Goal: Find specific page/section: Find specific page/section

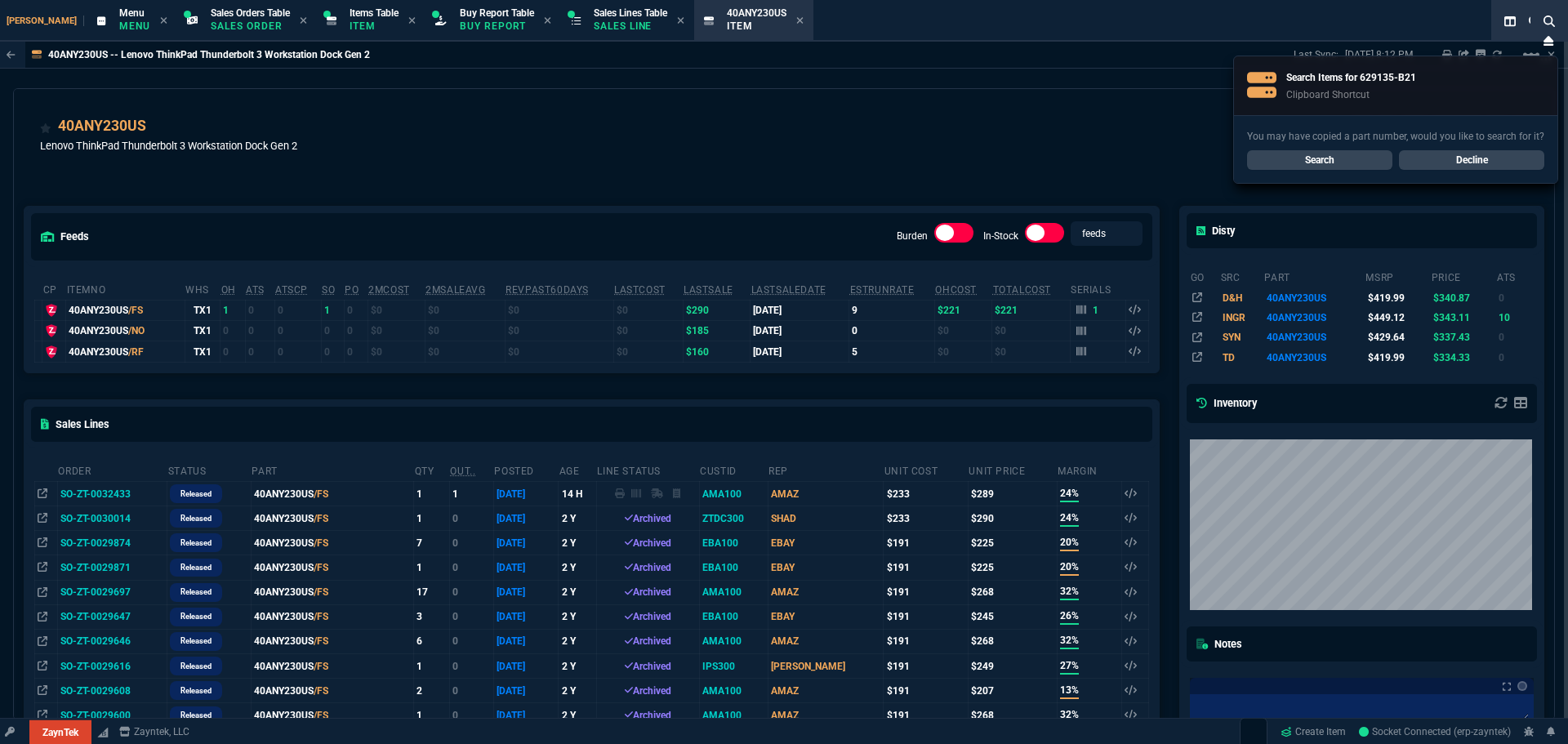
select select "9: OCAM"
click at [1320, 155] on link "Search" at bounding box center [1319, 160] width 146 height 20
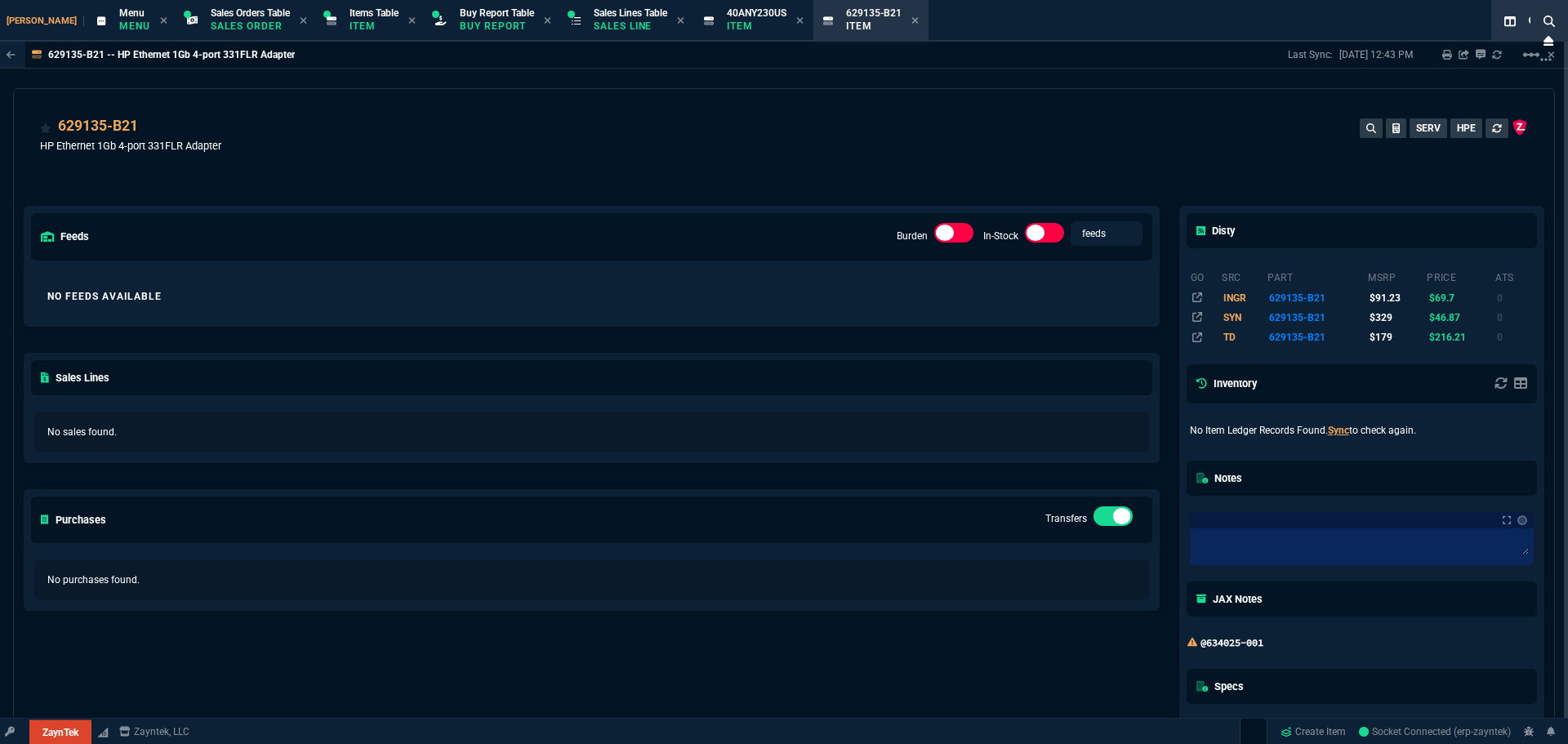
click at [536, 192] on div "feeds Burden In-Stock feeds prices No Feeds Available Sales Lines No sales foun…" at bounding box center [591, 509] width 1155 height 679
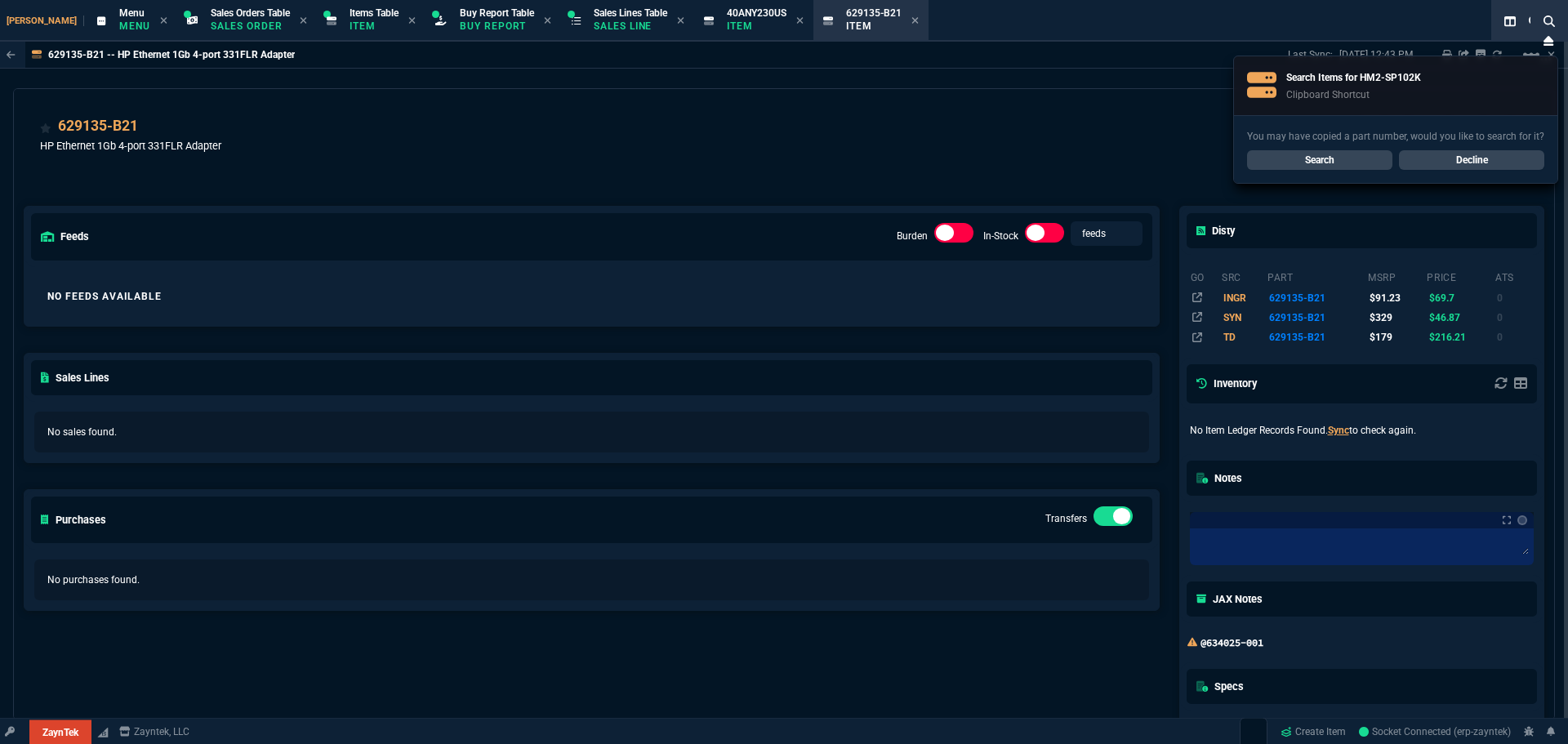
click at [1349, 156] on link "Search" at bounding box center [1319, 160] width 146 height 20
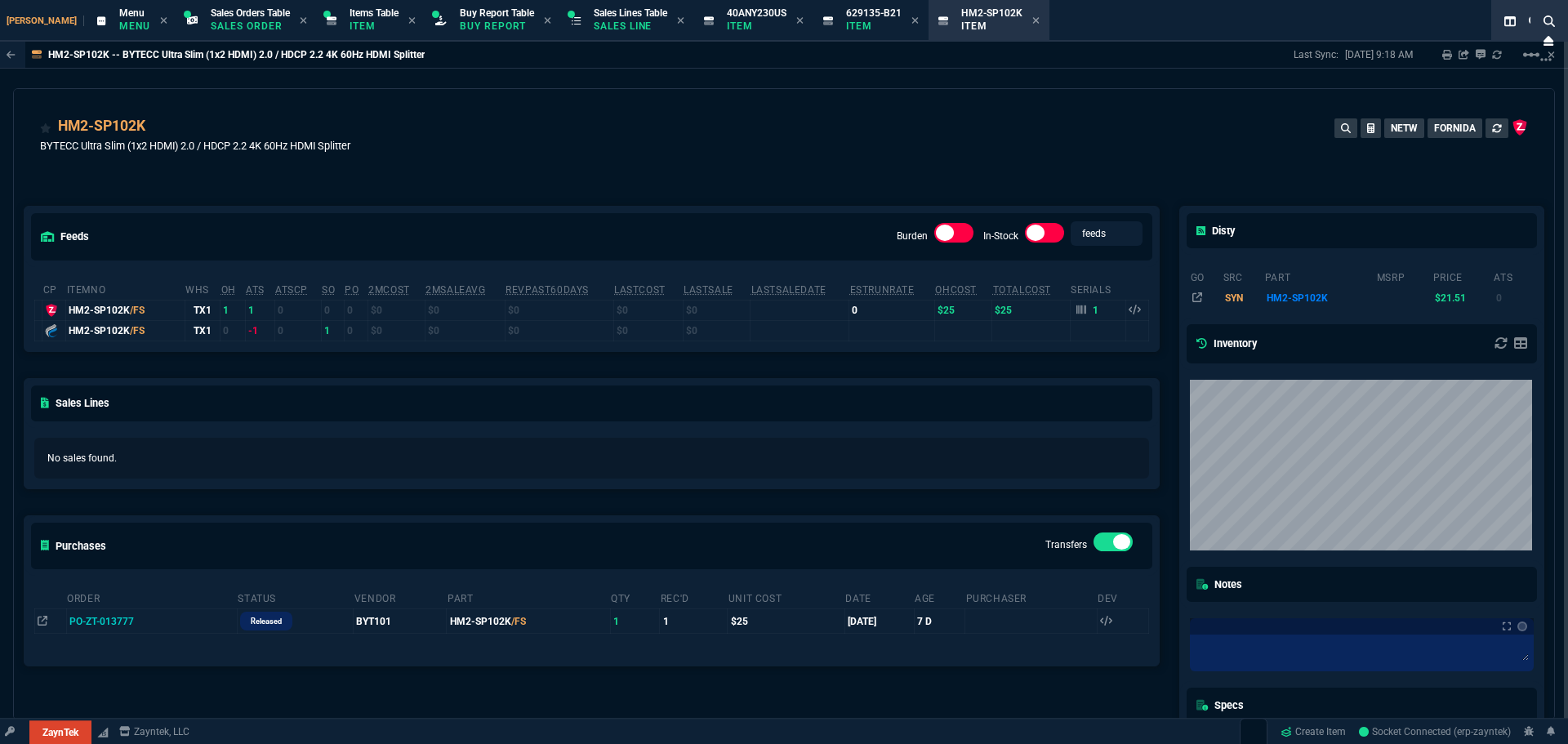
click at [256, 199] on div "feeds Burden In-Stock feeds prices cp ItemNo WHS OH ATS ATSCP SO PO 2MCost 2MSa…" at bounding box center [591, 509] width 1155 height 679
click at [161, 116] on div "HM2-SP102K" at bounding box center [109, 126] width 103 height 21
click at [158, 126] on icon at bounding box center [156, 128] width 9 height 10
click at [630, 113] on div "HM2-SP102K BYTECC Ultra Slim (1x2 HDMI) 2.0 / HDCP 2.2 4K 60Hz HDMI Splitter NE…" at bounding box center [784, 137] width 1539 height 97
click at [158, 130] on icon at bounding box center [156, 128] width 9 height 10
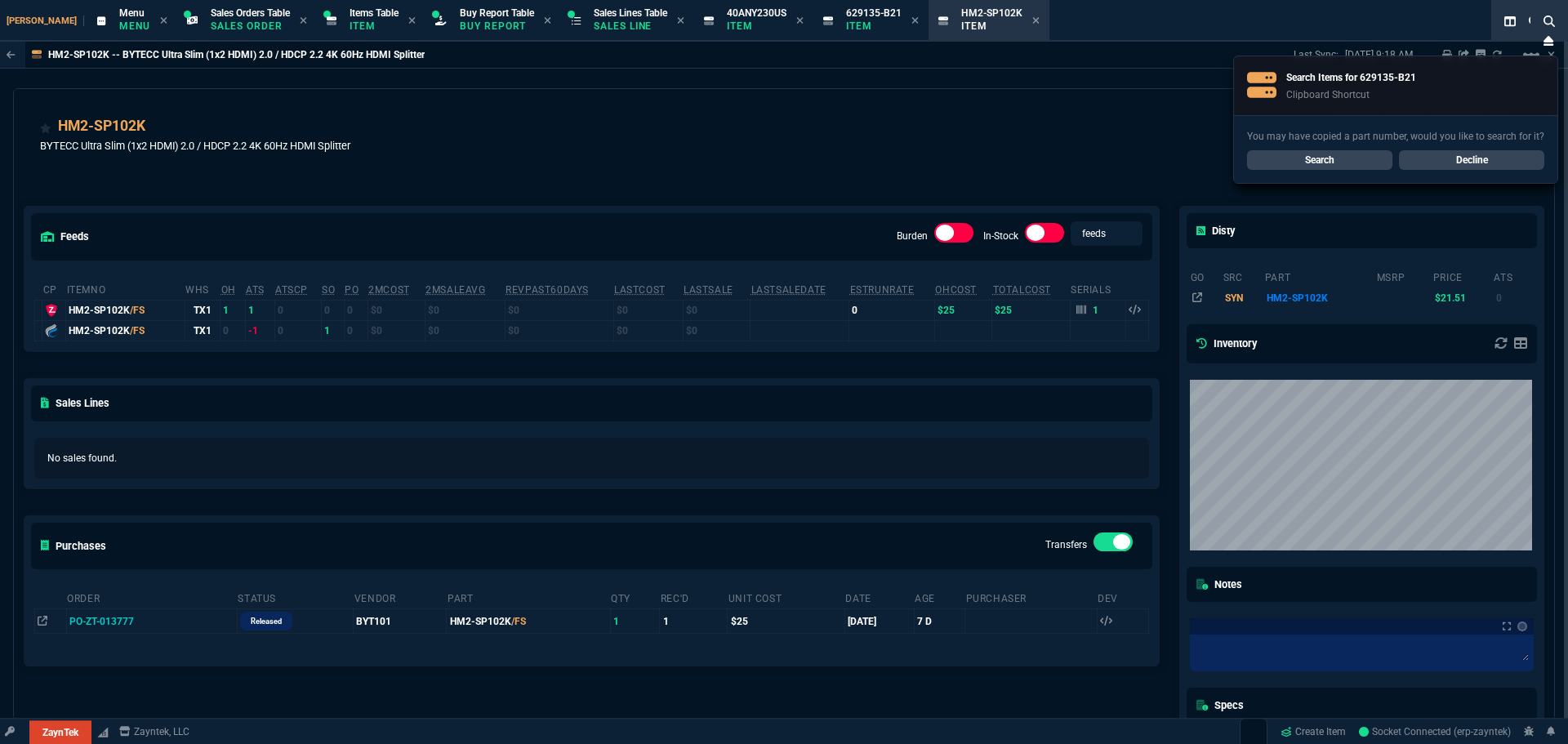
click at [1301, 157] on link "Search" at bounding box center [1319, 160] width 146 height 20
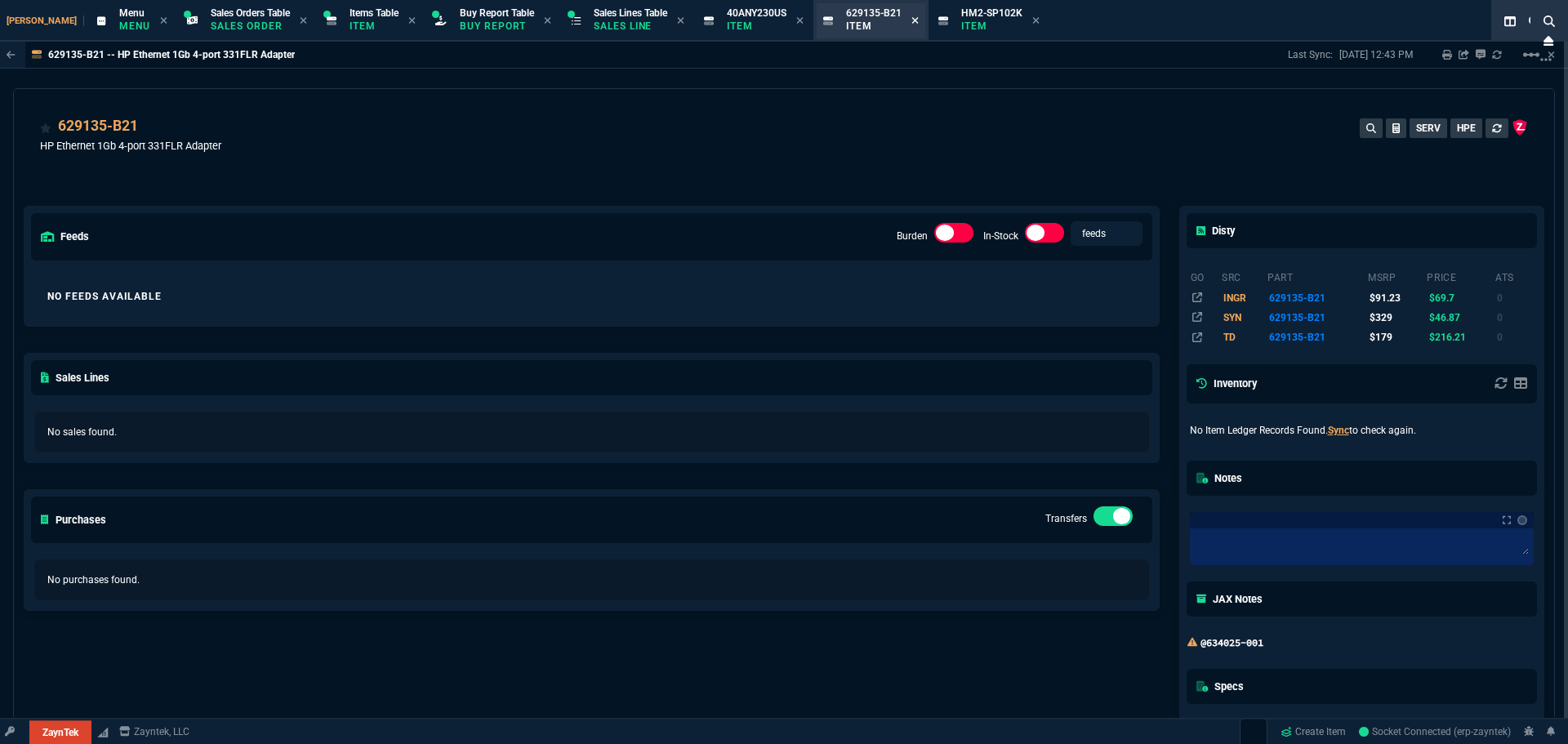
click at [911, 21] on icon at bounding box center [915, 20] width 8 height 10
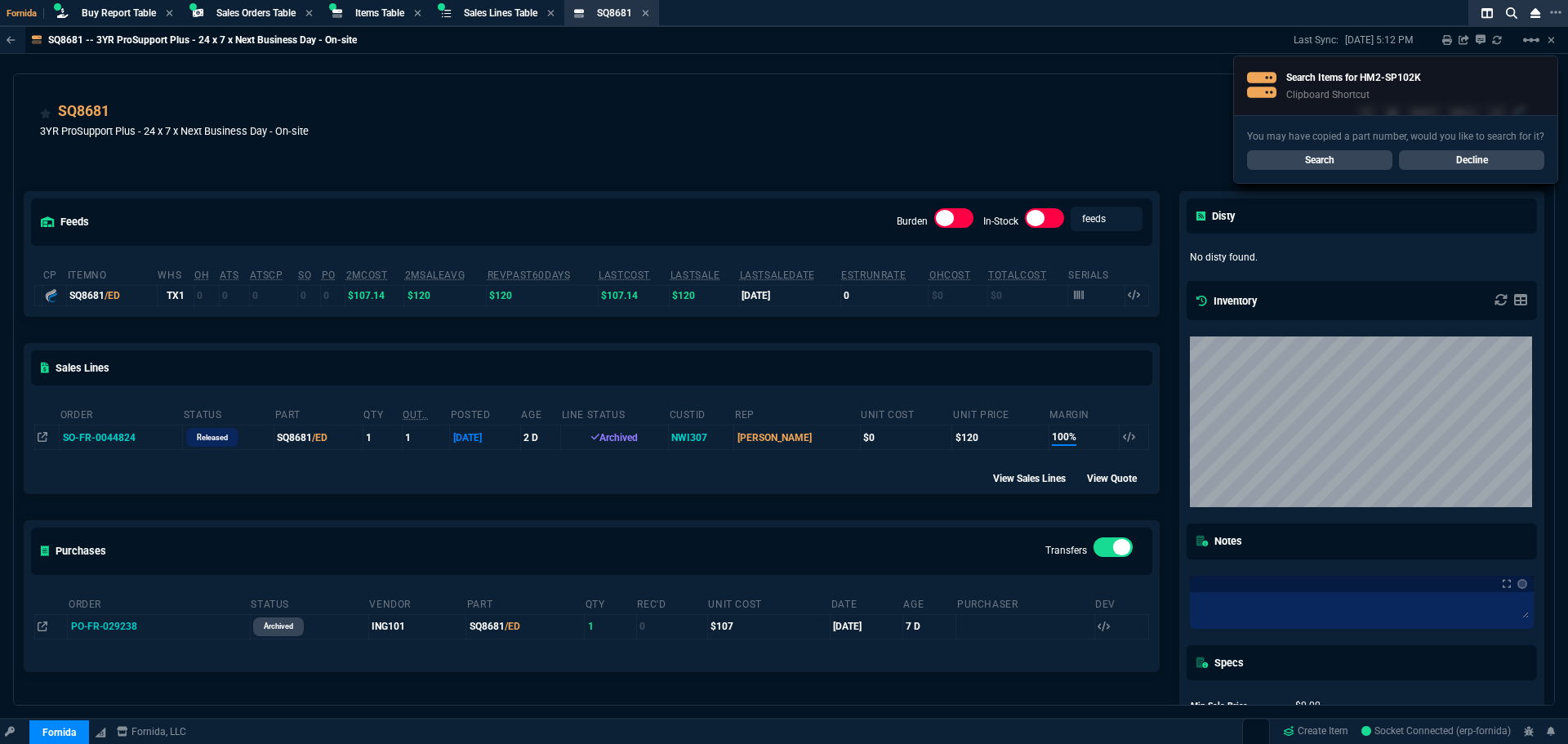
select select "9: OCAM"
click at [1306, 157] on link "Search" at bounding box center [1319, 160] width 146 height 20
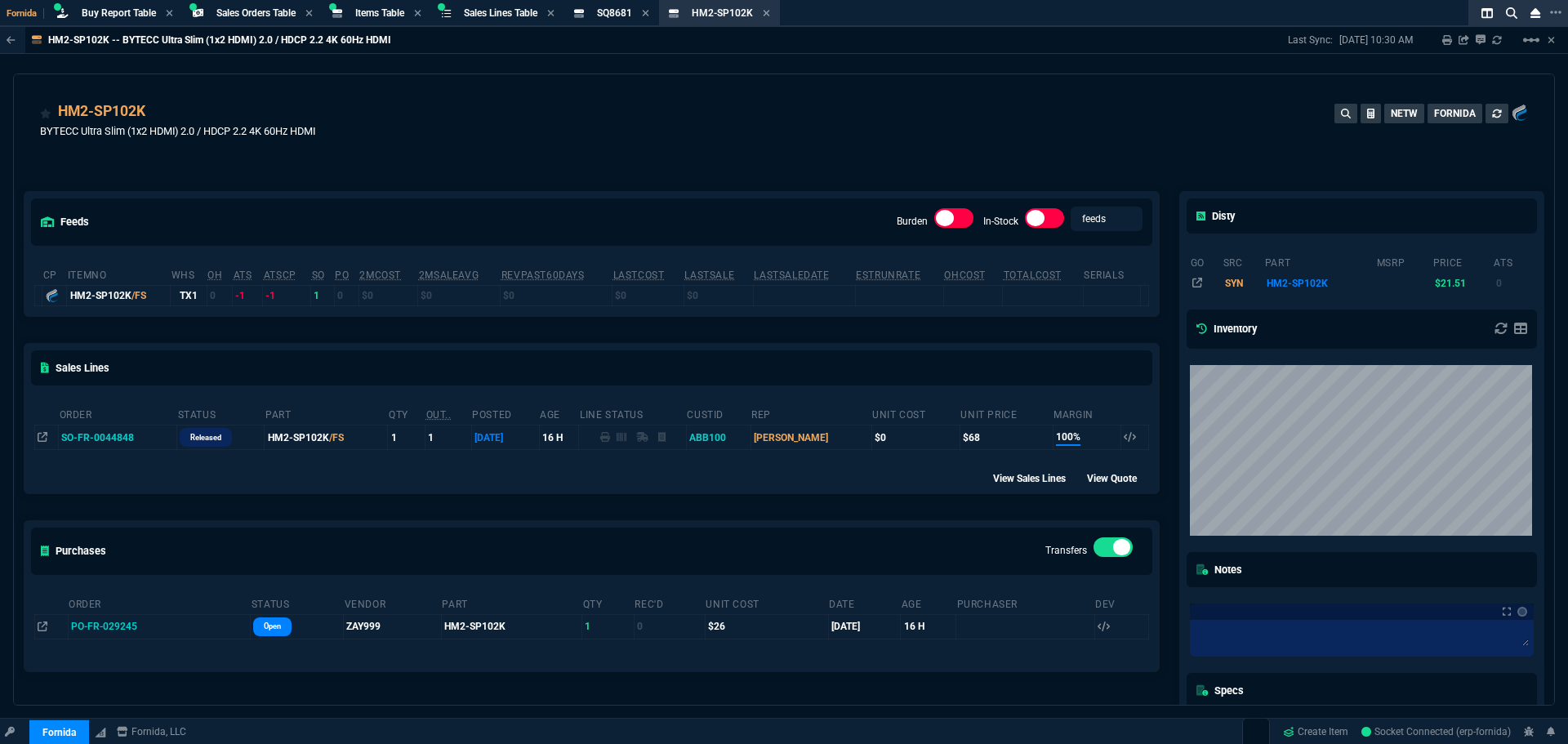
click at [37, 436] on td at bounding box center [47, 438] width 24 height 25
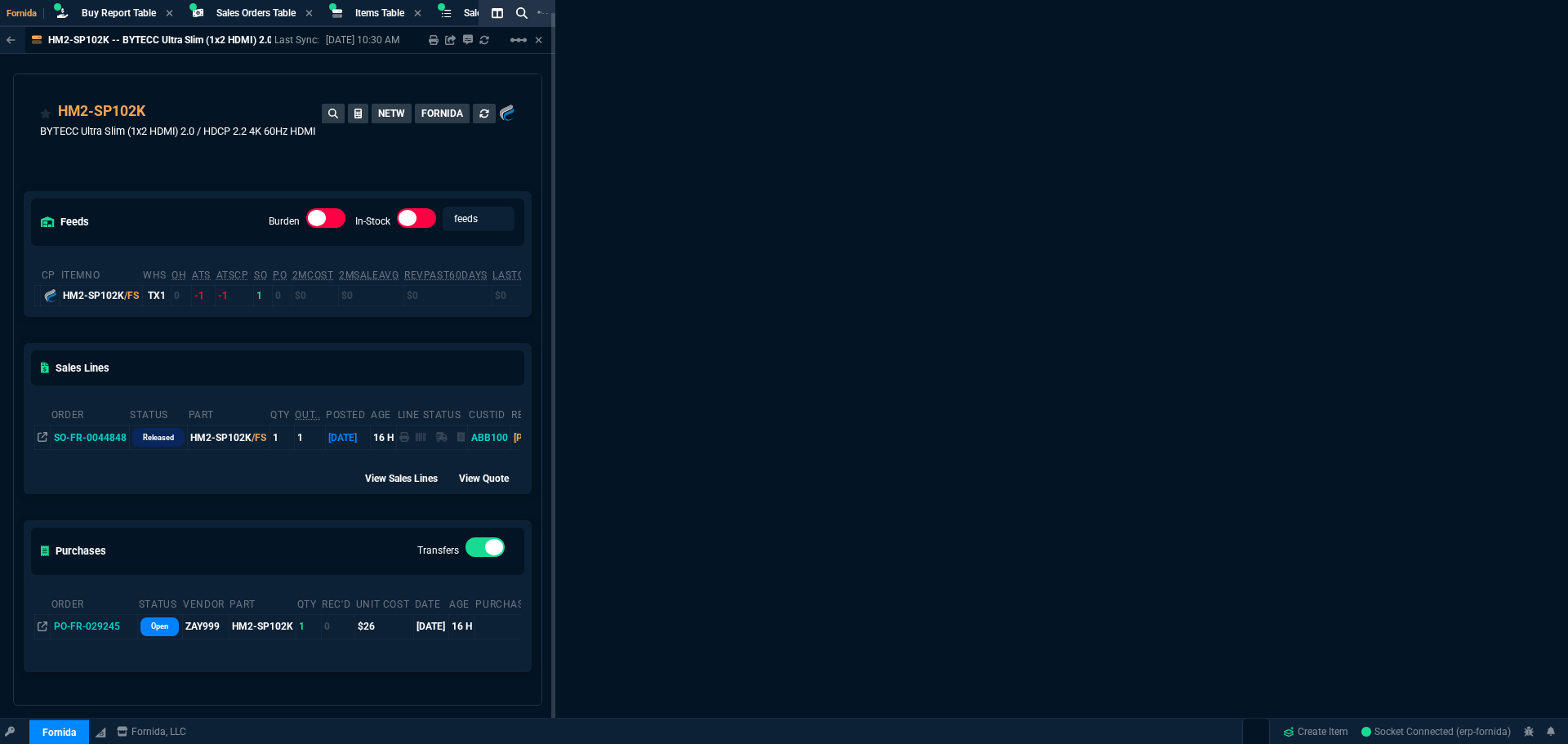
click at [101, 451] on td "SO-FR-0044848" at bounding box center [89, 438] width 78 height 25
click at [1110, 81] on div "Fornida Buy Report Table Buy Report Sales Orders Table Sales Order Items Table …" at bounding box center [784, 386] width 1568 height 772
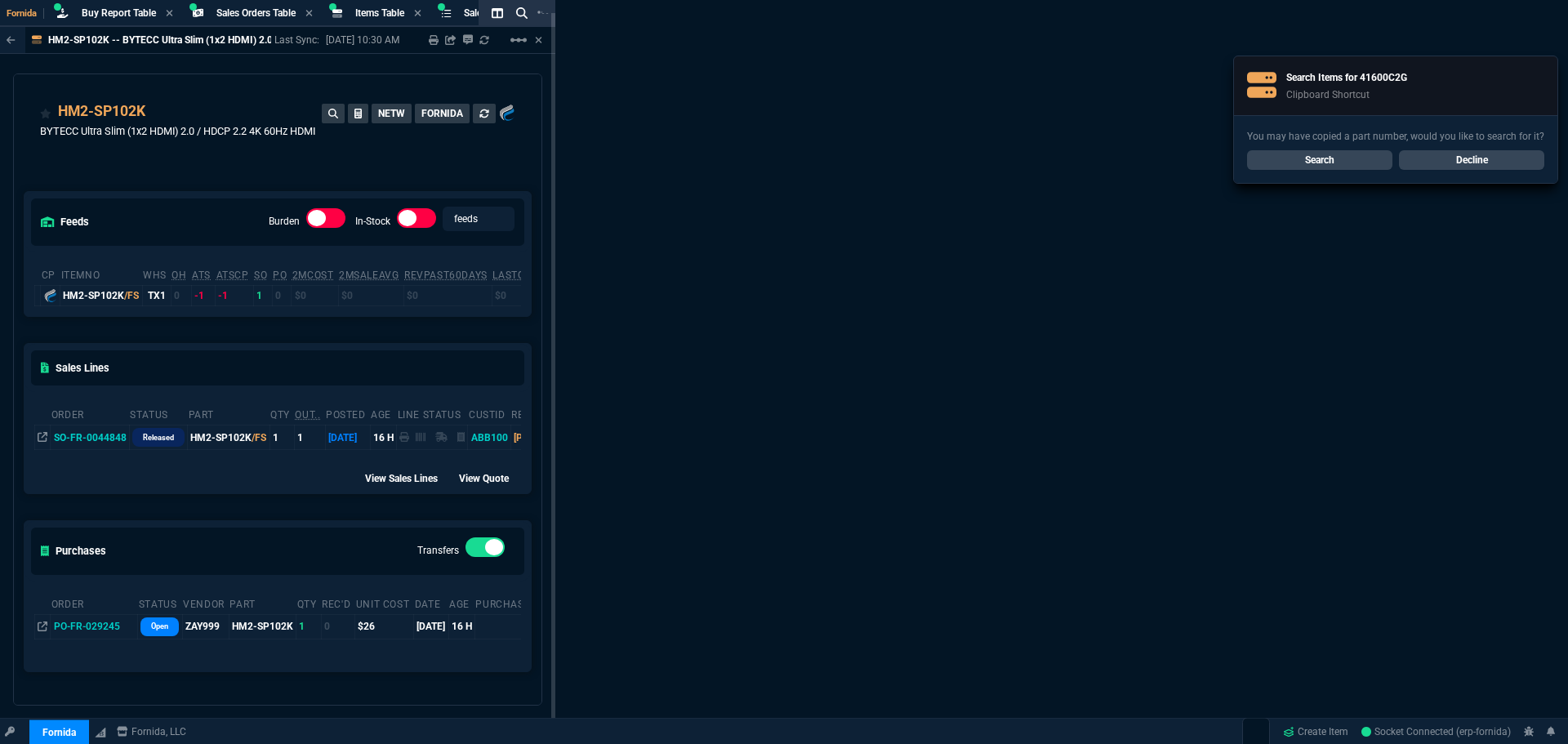
click at [1340, 164] on link "Search" at bounding box center [1319, 160] width 146 height 20
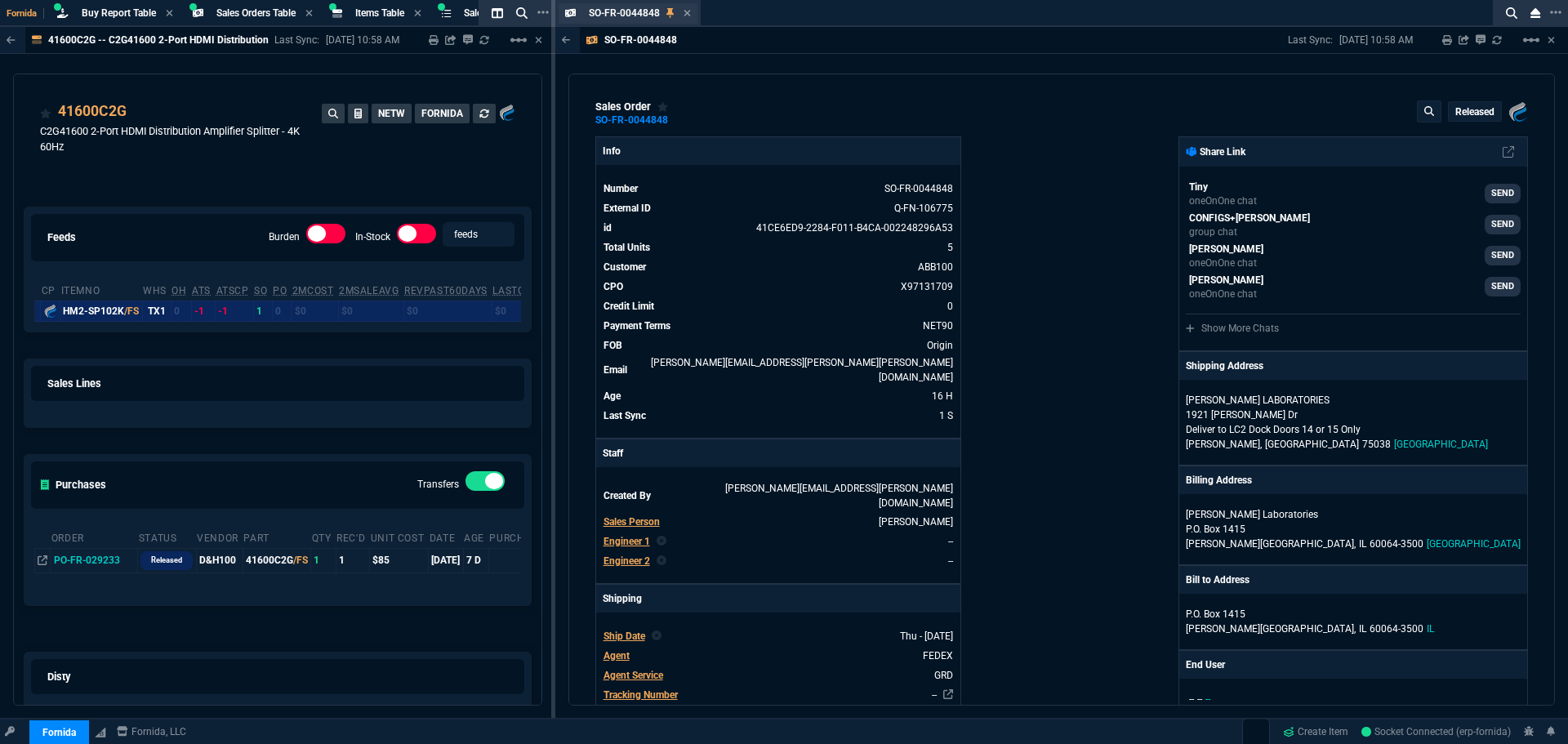
click at [691, 13] on div "SO-FR-0044848 Sales Order" at bounding box center [628, 12] width 140 height 20
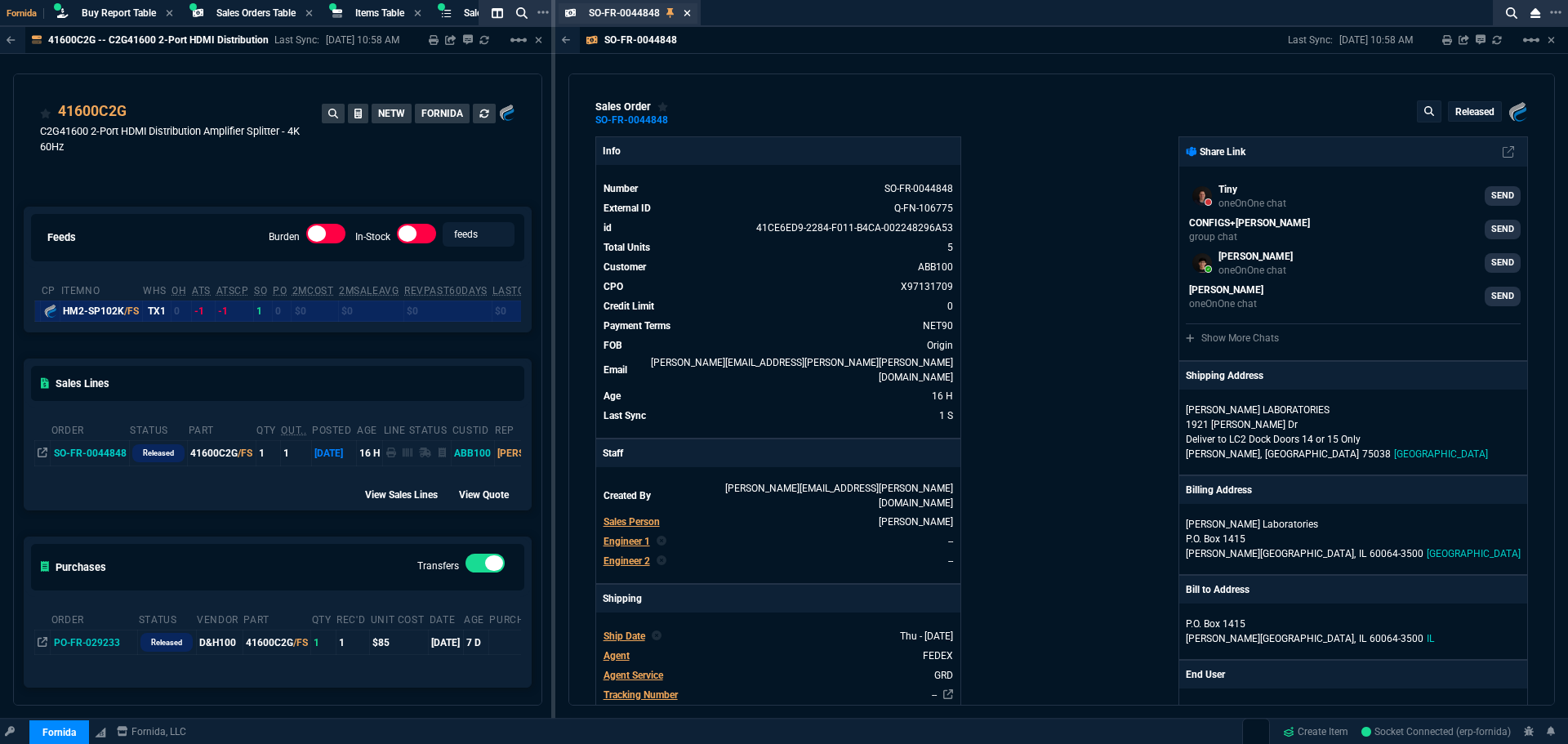
click at [689, 10] on icon at bounding box center [687, 13] width 8 height 10
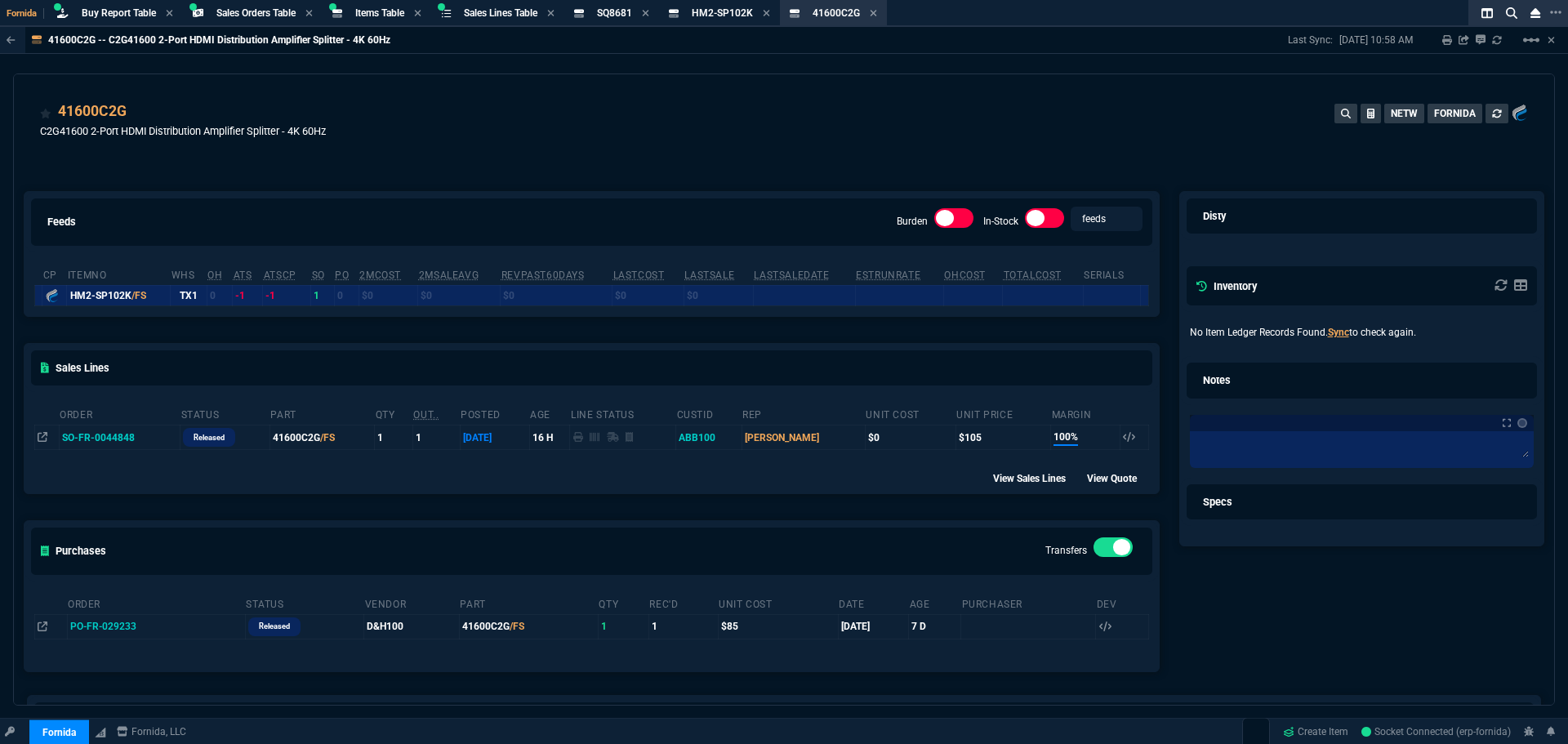
click at [459, 152] on div "41600C2G C2G41600 2-Port HDMI Distribution Amplifier Splitter - 4K 60Hz NETW FO…" at bounding box center [784, 129] width 1487 height 58
click at [365, 149] on div "41600C2G C2G41600 2-Port HDMI Distribution Amplifier Splitter - 4K 60Hz NETW FO…" at bounding box center [784, 129] width 1487 height 58
click at [387, 15] on span "Items Table" at bounding box center [379, 13] width 49 height 11
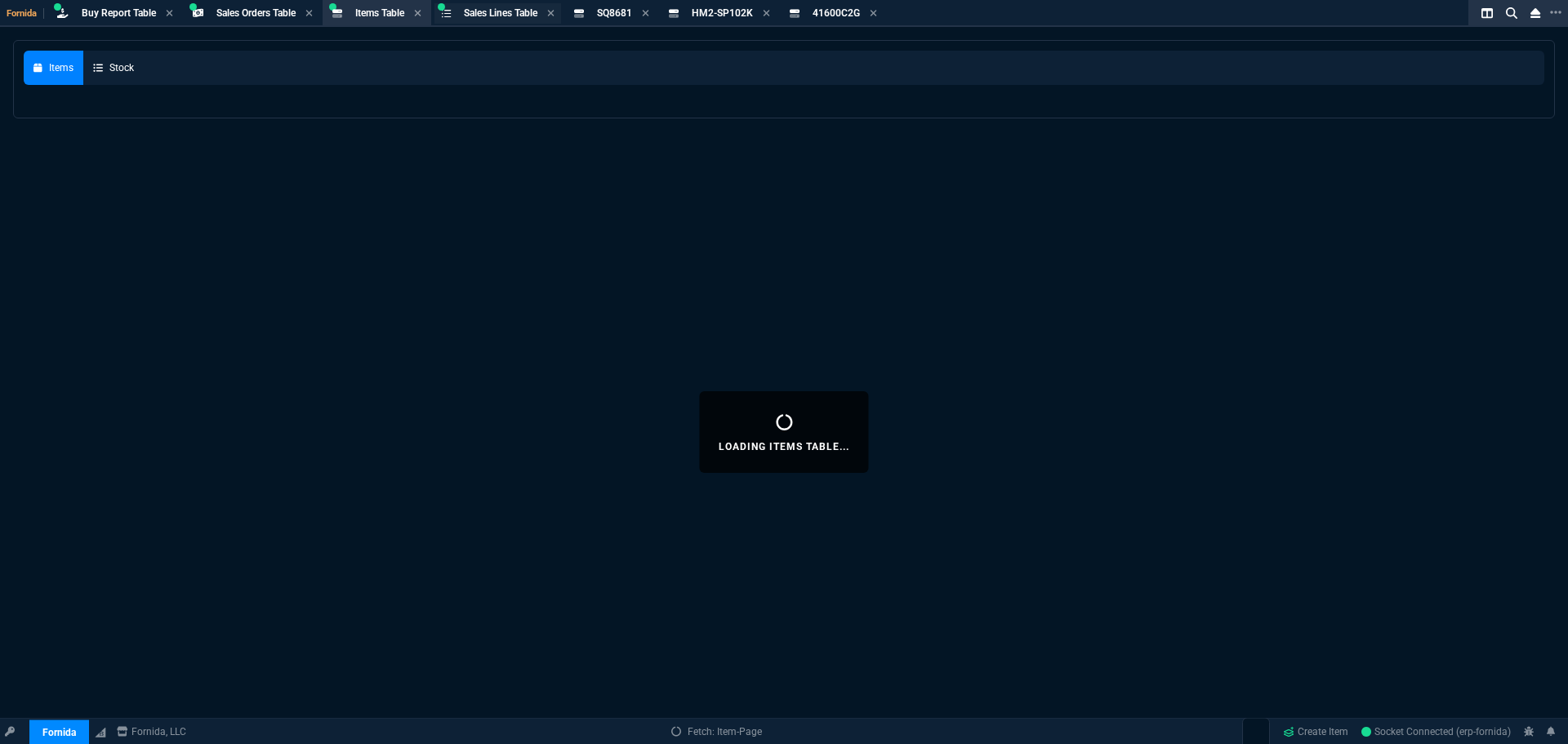
select select
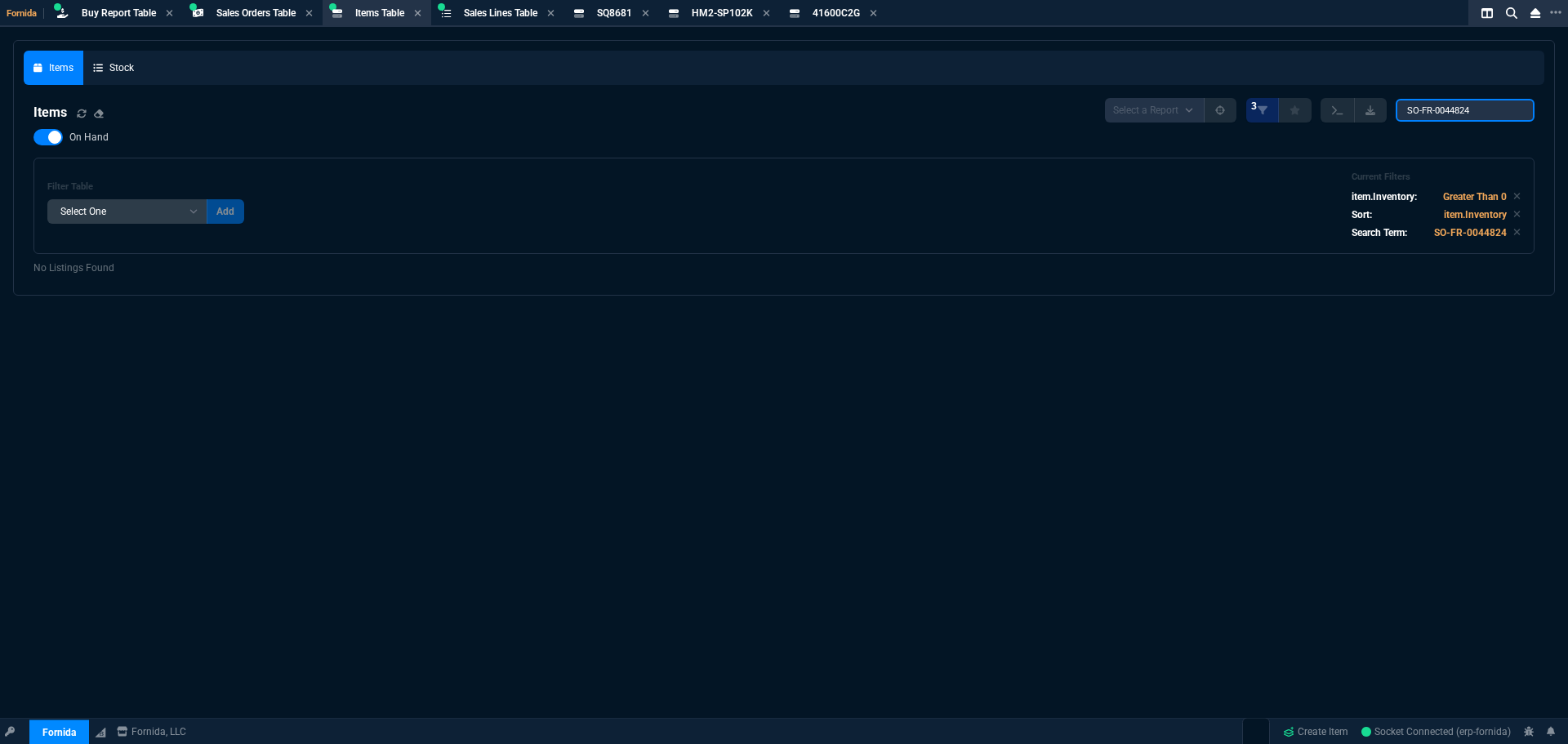
click at [1433, 111] on input "SO-FR-0044824" at bounding box center [1465, 111] width 139 height 23
paste input "41600C2G"
type input "41600C2G"
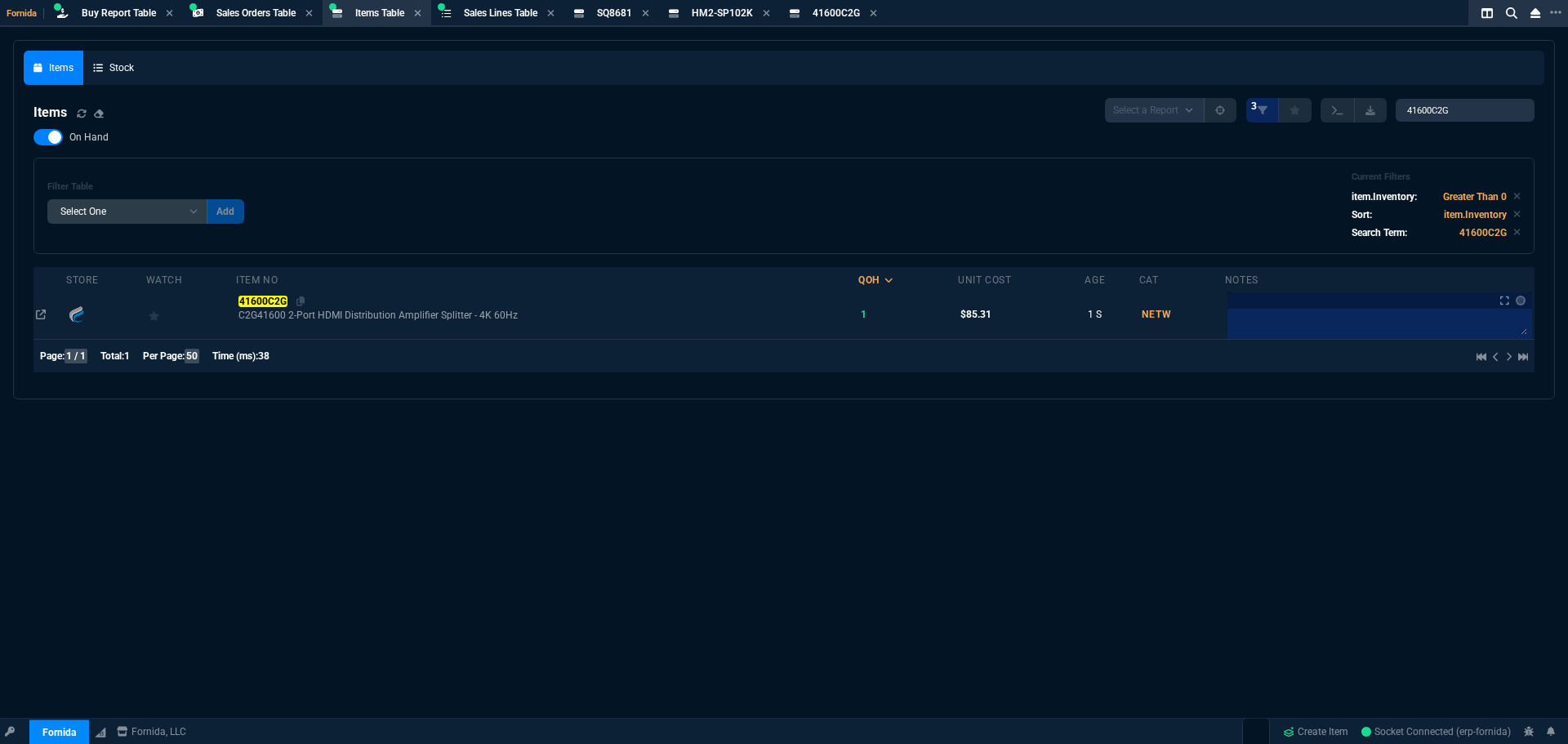
click at [263, 303] on mark "41600C2G" at bounding box center [262, 301] width 49 height 11
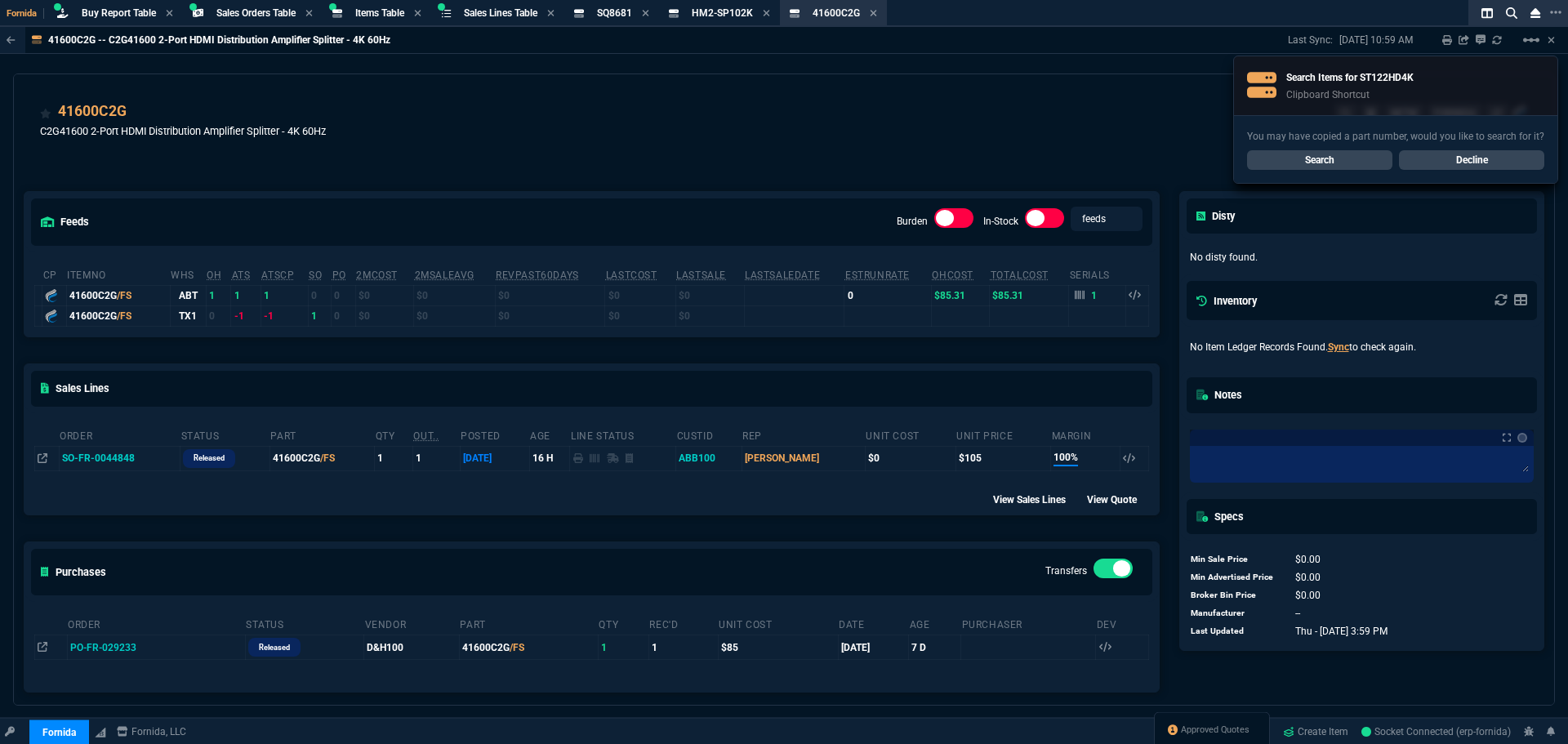
click at [1274, 156] on link "Search" at bounding box center [1319, 160] width 146 height 20
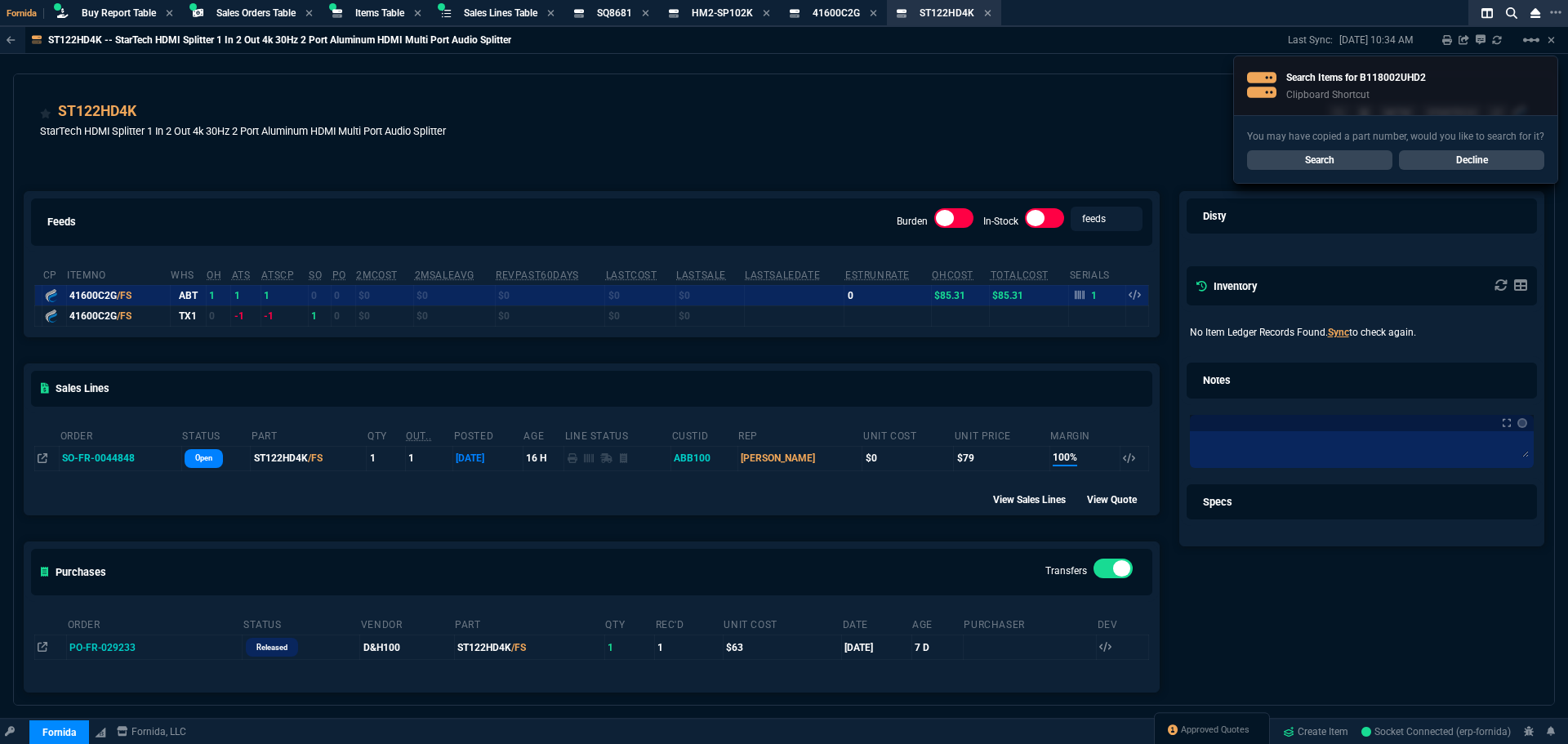
click at [1339, 167] on link "Search" at bounding box center [1319, 160] width 146 height 20
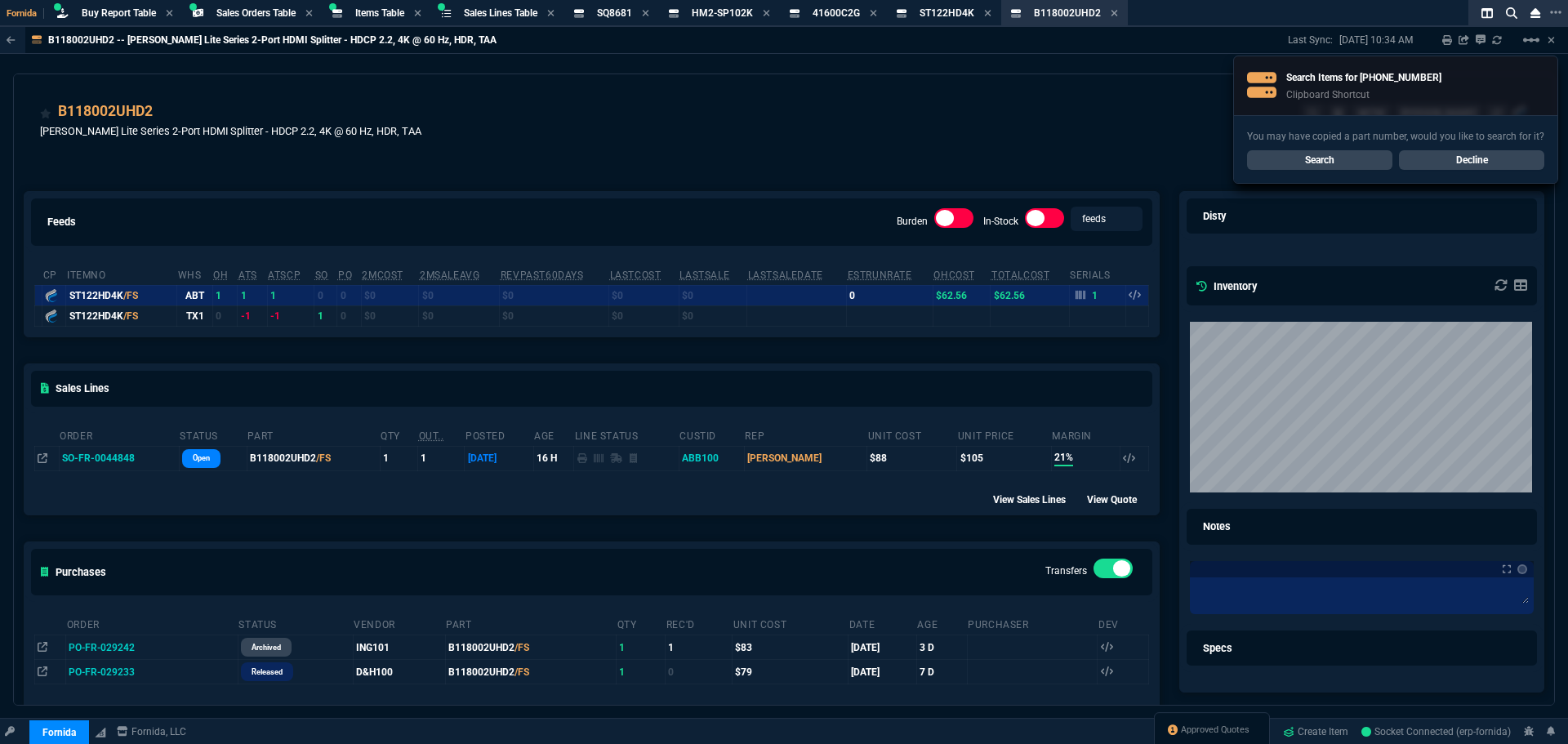
click at [1281, 161] on link "Search" at bounding box center [1319, 160] width 146 height 20
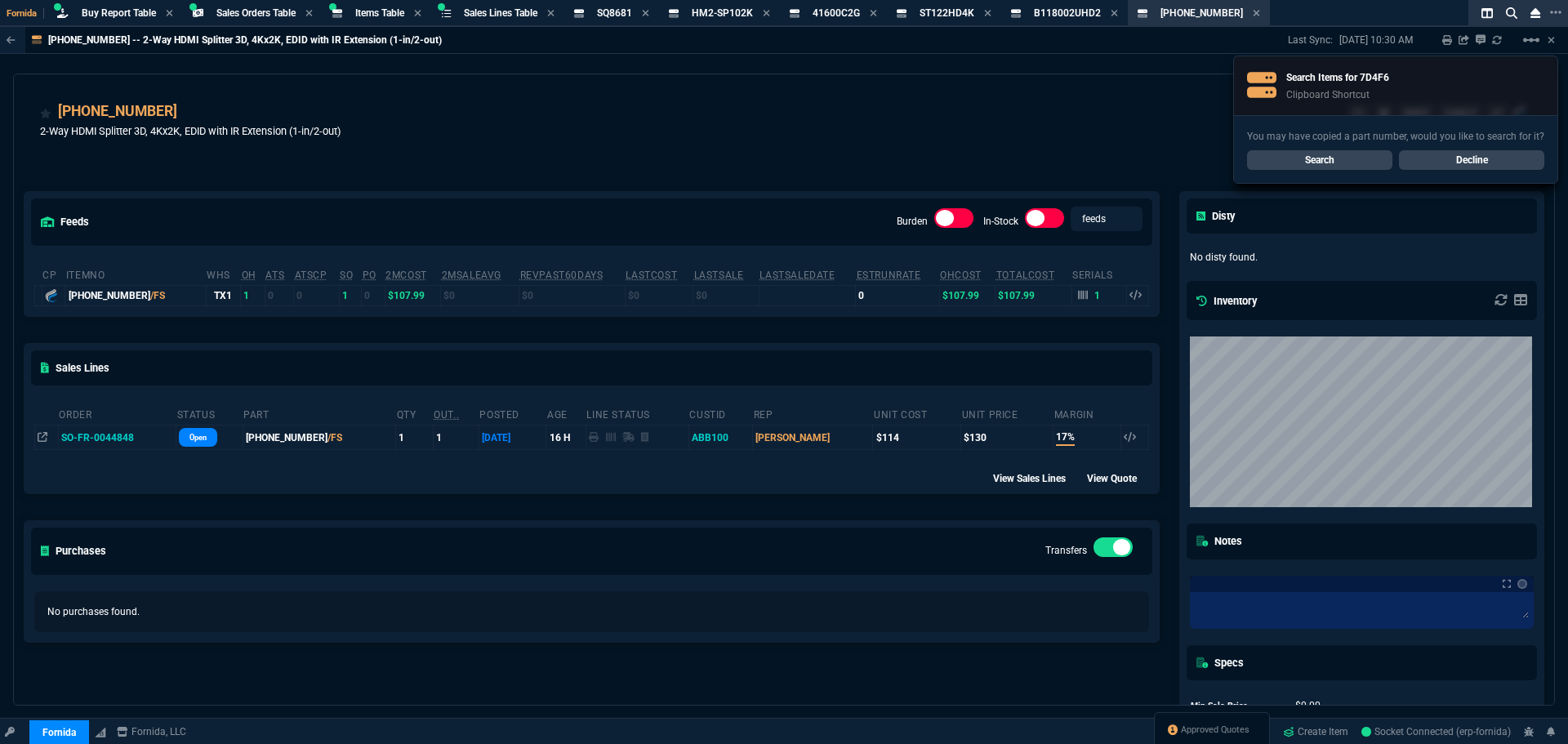
click at [1306, 157] on link "Search" at bounding box center [1319, 160] width 146 height 20
